Goal: Check status: Check status

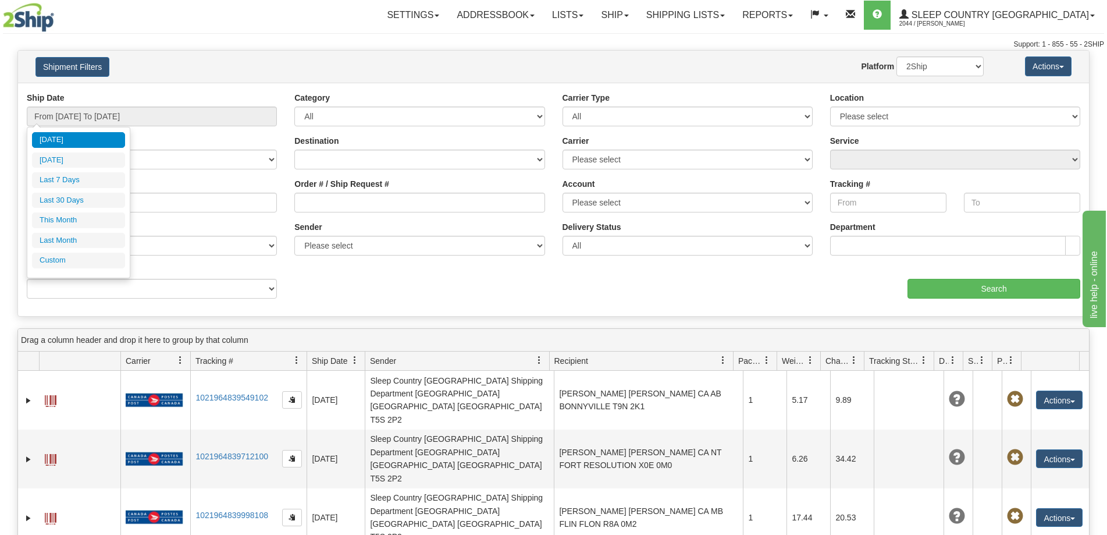
drag, startPoint x: 77, startPoint y: 181, endPoint x: 284, endPoint y: 208, distance: 208.2
click at [79, 180] on li "Last 7 Days" at bounding box center [78, 180] width 93 height 16
type input "From [DATE] To [DATE]"
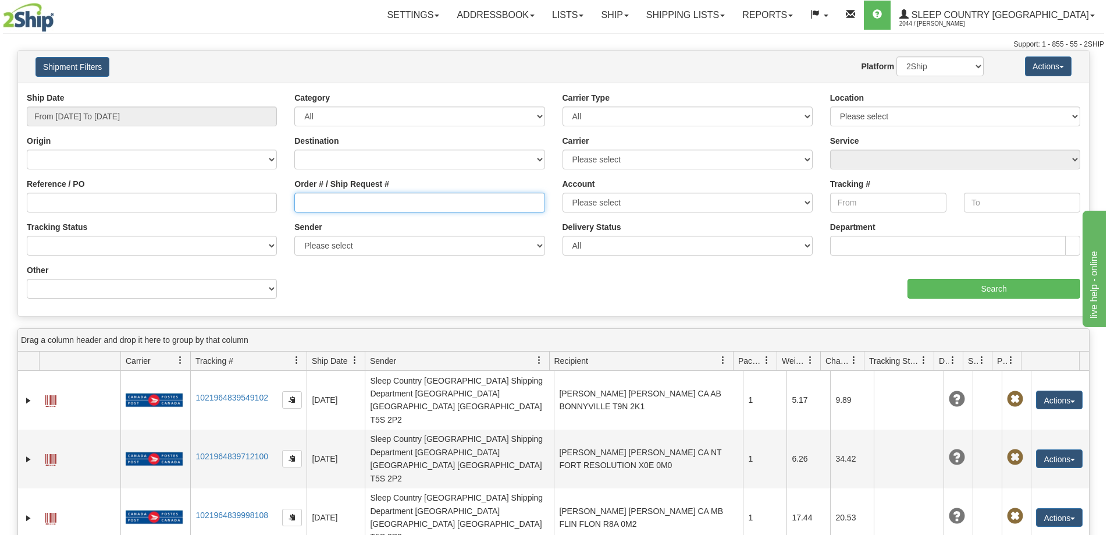
click at [323, 202] on input "Order # / Ship Request #" at bounding box center [419, 203] width 250 height 20
paste input "9000I006163"
type input "9000I006163"
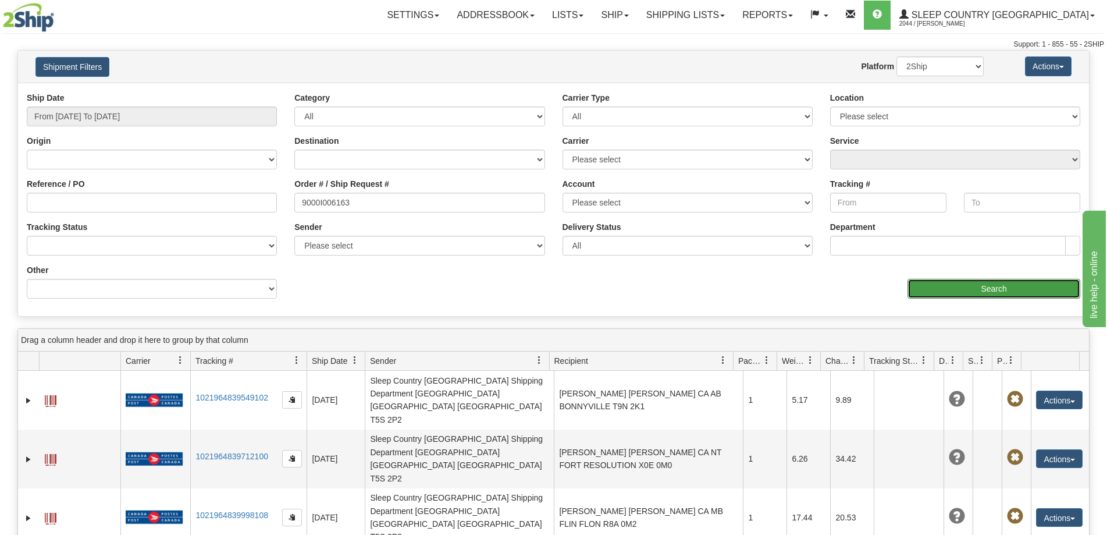
click at [946, 280] on input "Search" at bounding box center [993, 289] width 173 height 20
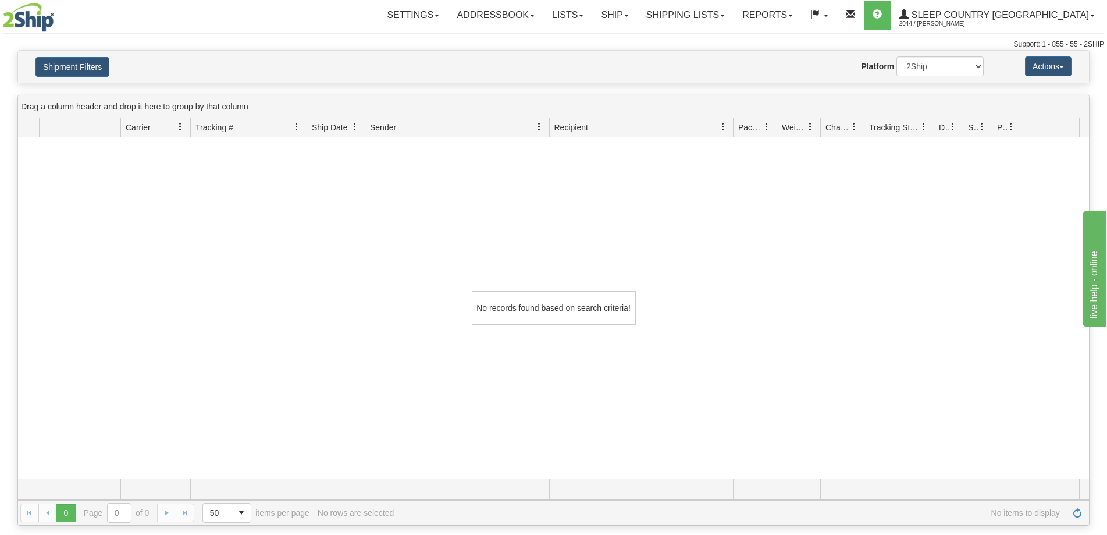
click at [791, 404] on div "No records found based on search criteria!" at bounding box center [553, 307] width 1071 height 341
drag, startPoint x: 511, startPoint y: 434, endPoint x: 561, endPoint y: 218, distance: 221.5
click at [518, 425] on div "No records found based on search criteria!" at bounding box center [553, 307] width 1071 height 341
click at [717, 19] on link "Shipping lists" at bounding box center [685, 15] width 96 height 29
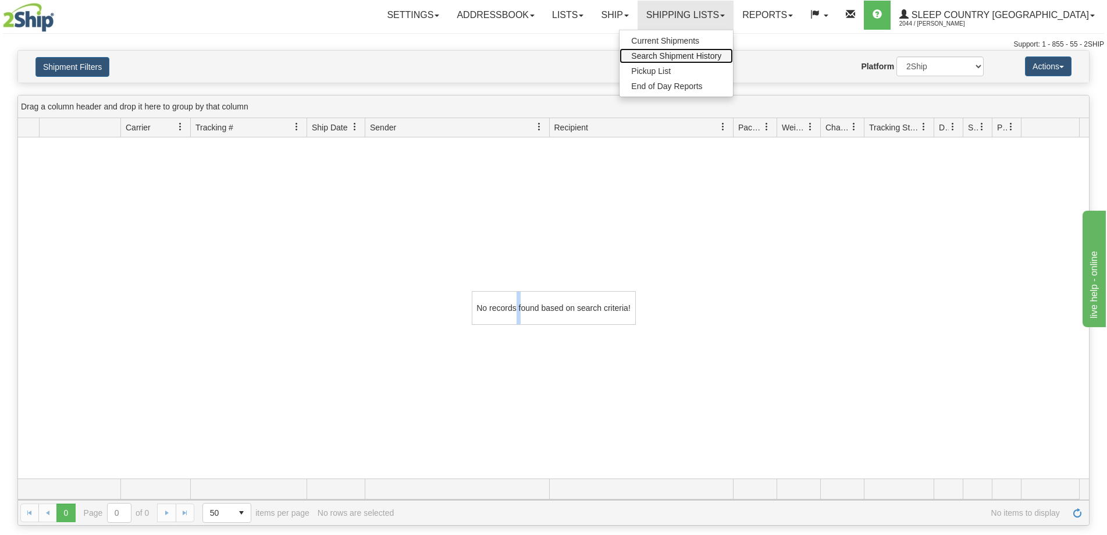
click at [721, 52] on span "Search Shipment History" at bounding box center [676, 55] width 90 height 9
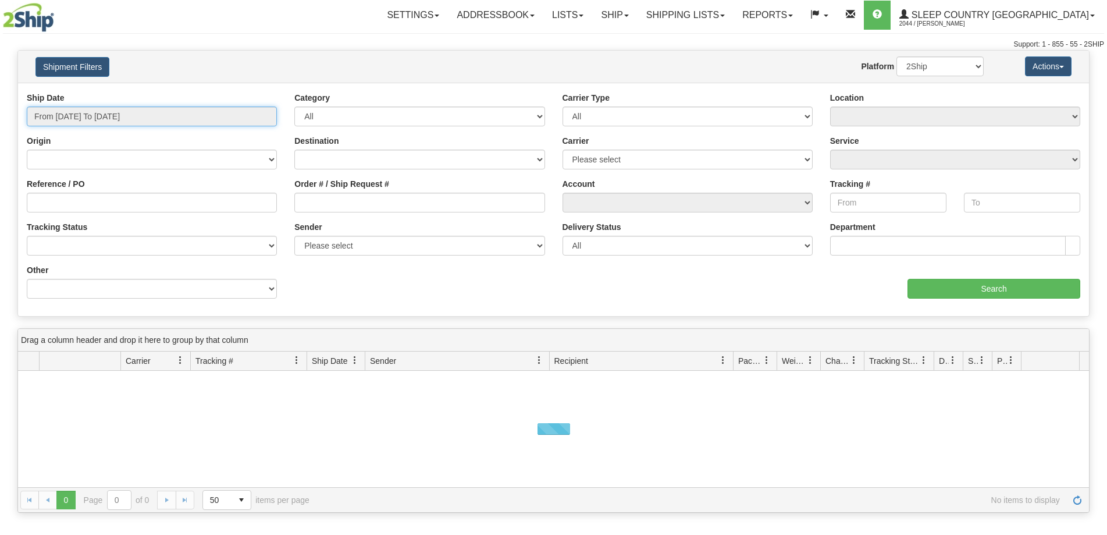
click at [89, 117] on input "From [DATE] To [DATE]" at bounding box center [152, 116] width 250 height 20
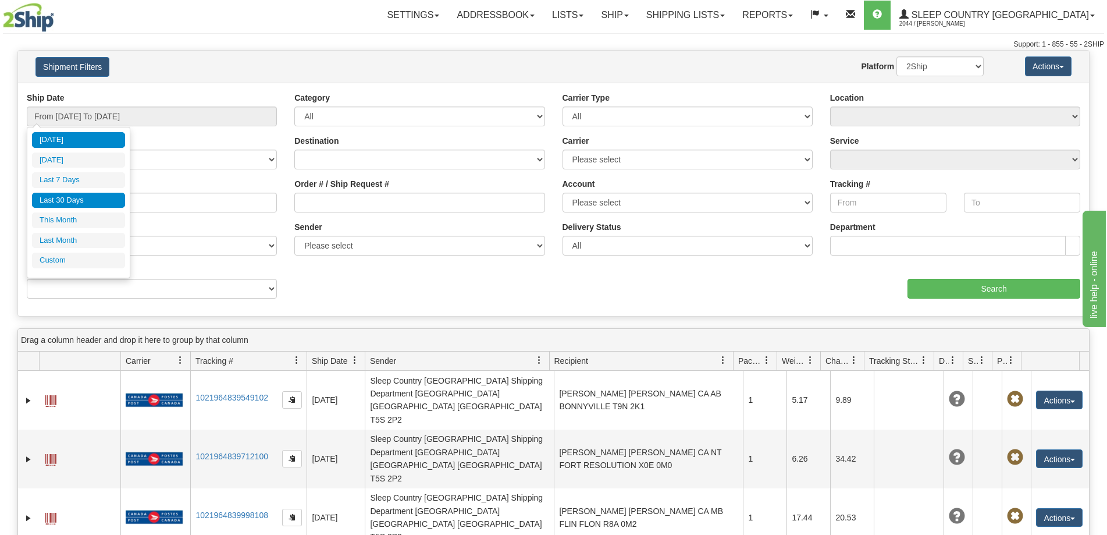
click at [71, 199] on li "Last 30 Days" at bounding box center [78, 201] width 93 height 16
type input "From 07/24/2025 To 08/22/2025"
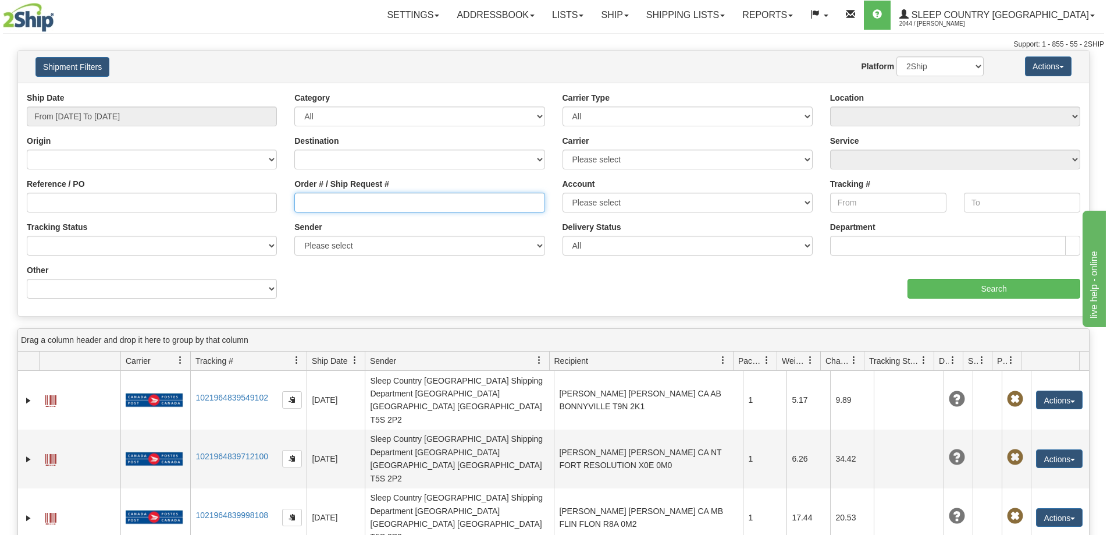
click at [323, 194] on input "Order # / Ship Request #" at bounding box center [419, 203] width 250 height 20
paste input "9000I006163"
type input "9000I006163"
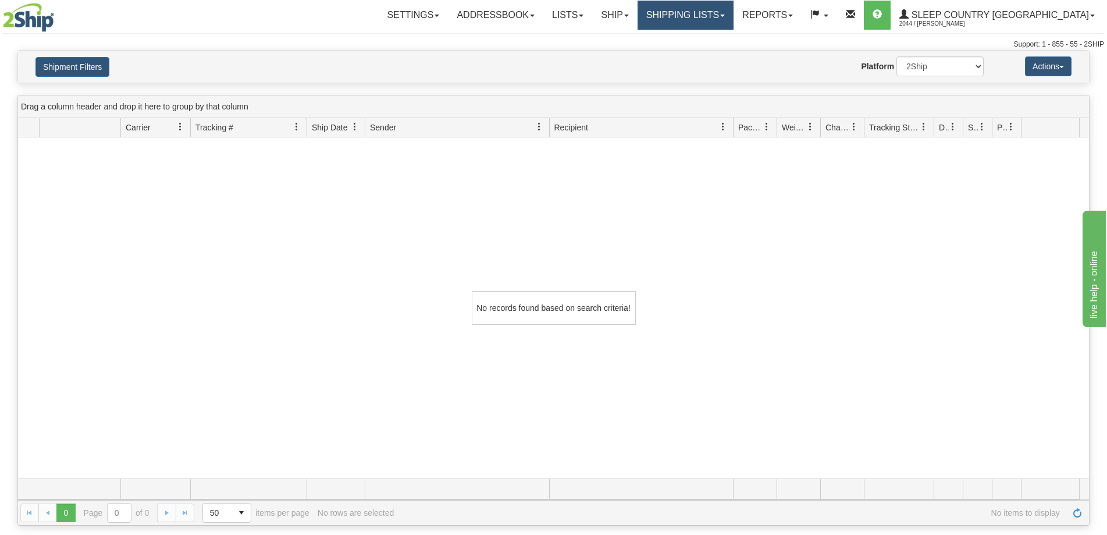
click at [733, 14] on link "Shipping lists" at bounding box center [685, 15] width 96 height 29
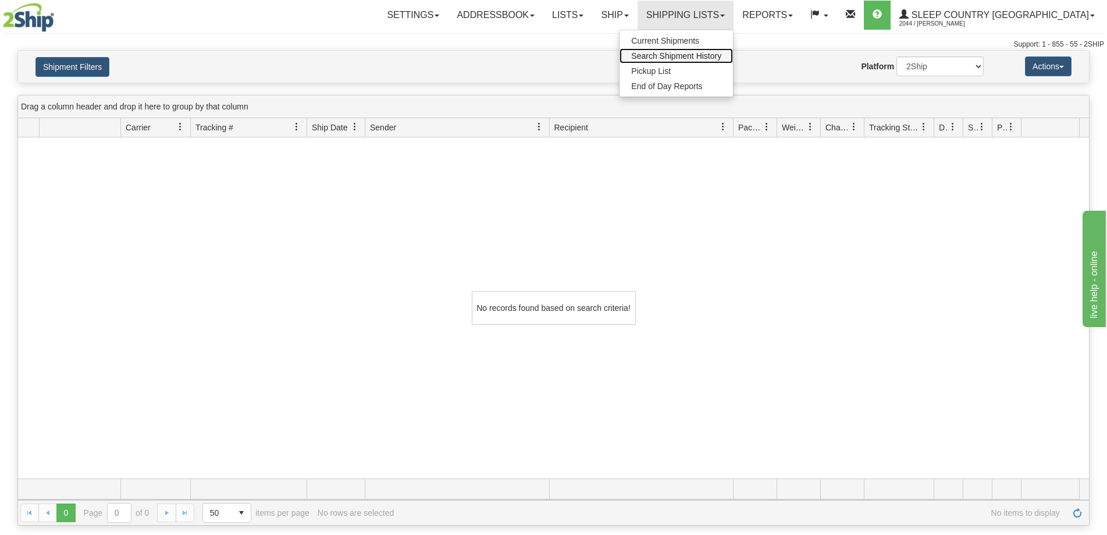
click at [721, 52] on span "Search Shipment History" at bounding box center [676, 55] width 90 height 9
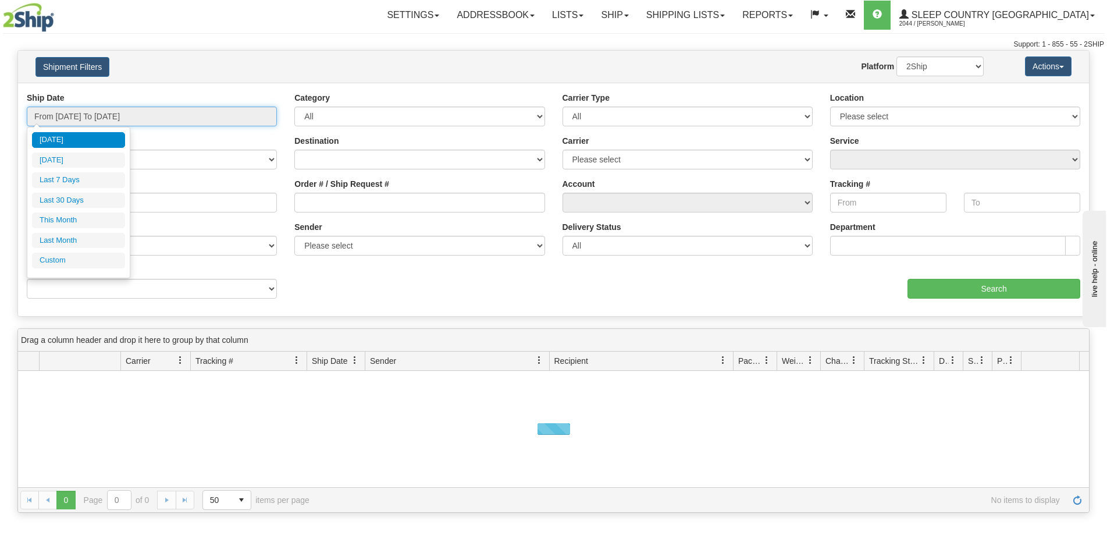
click at [123, 120] on input "From [DATE] To [DATE]" at bounding box center [152, 116] width 250 height 20
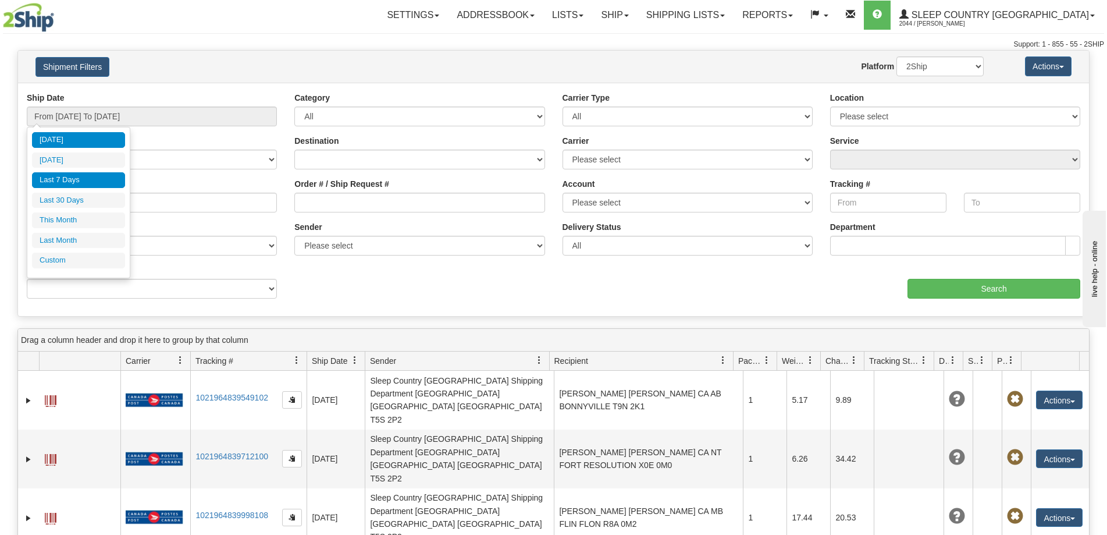
click at [90, 179] on li "Last 7 Days" at bounding box center [78, 180] width 93 height 16
type input "From [DATE] To [DATE]"
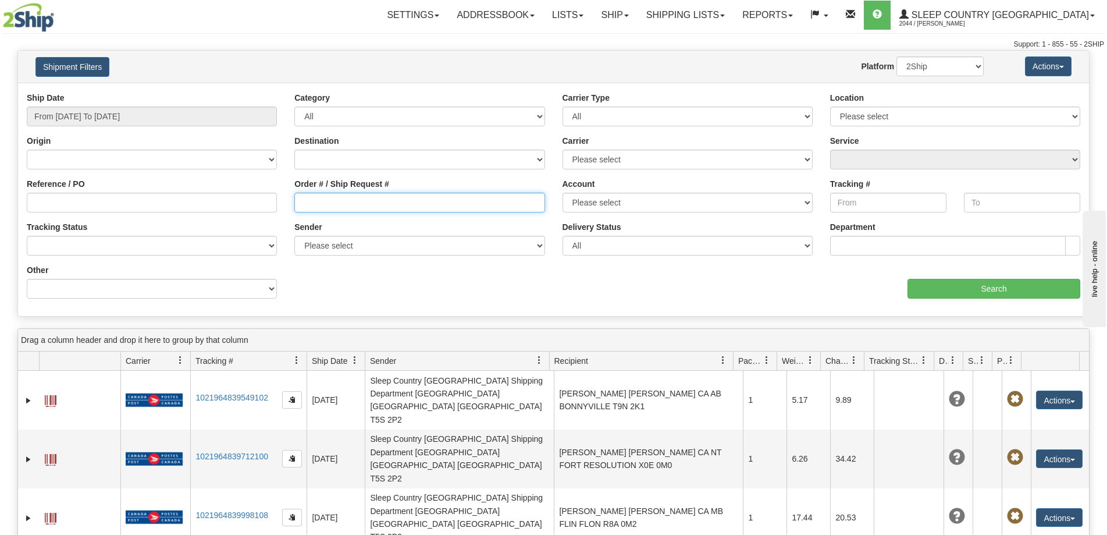
click at [309, 199] on input "Order # / Ship Request #" at bounding box center [419, 203] width 250 height 20
paste input "9000I006163"
type input "9000I006163"
